Goal: Go to known website: Access a specific website the user already knows

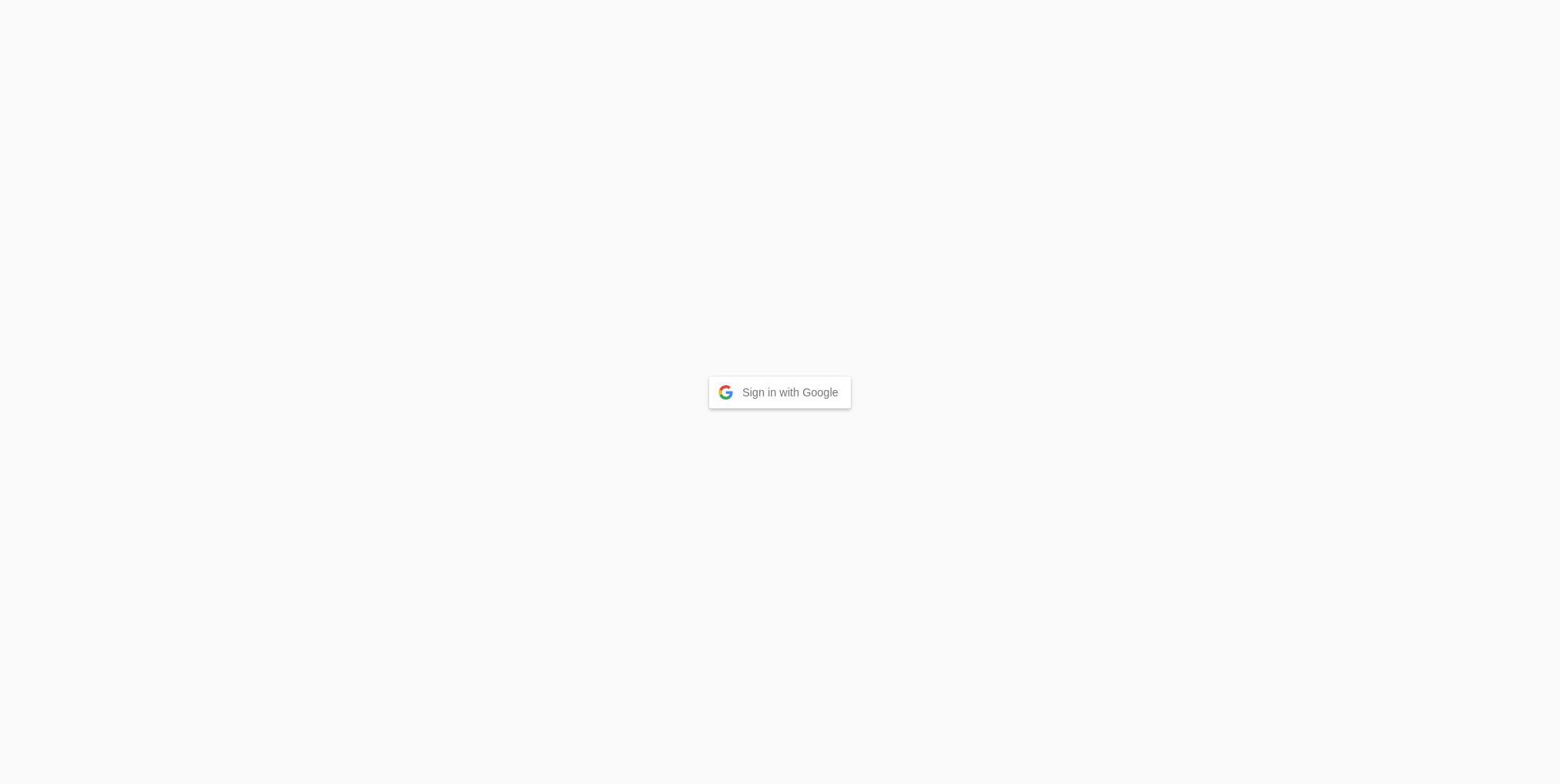
click at [799, 397] on button "Sign in with Google" at bounding box center [780, 392] width 143 height 32
